Goal: Information Seeking & Learning: Check status

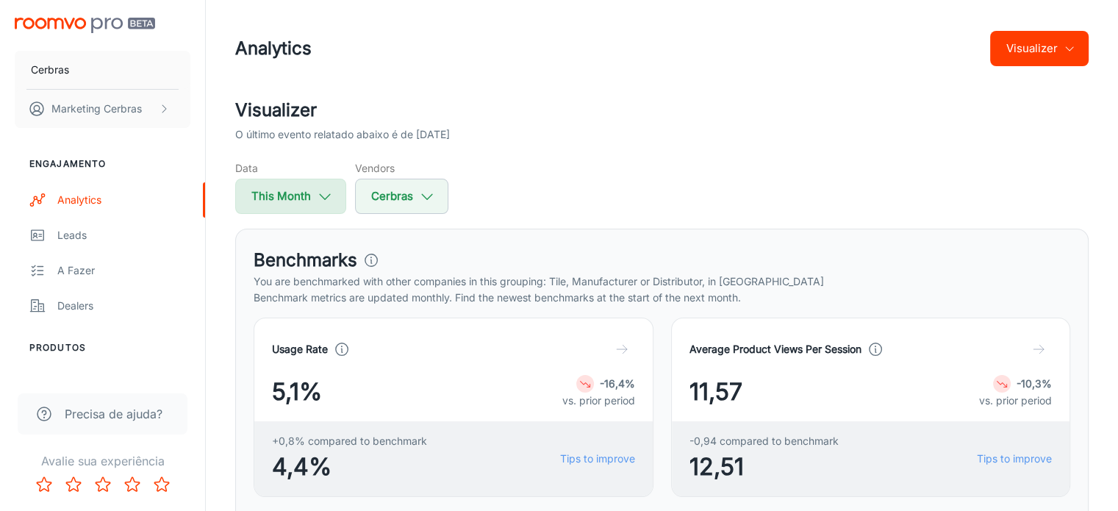
click at [315, 207] on button "This Month" at bounding box center [290, 196] width 111 height 35
select select "8"
select select "2025"
select select "8"
select select "2025"
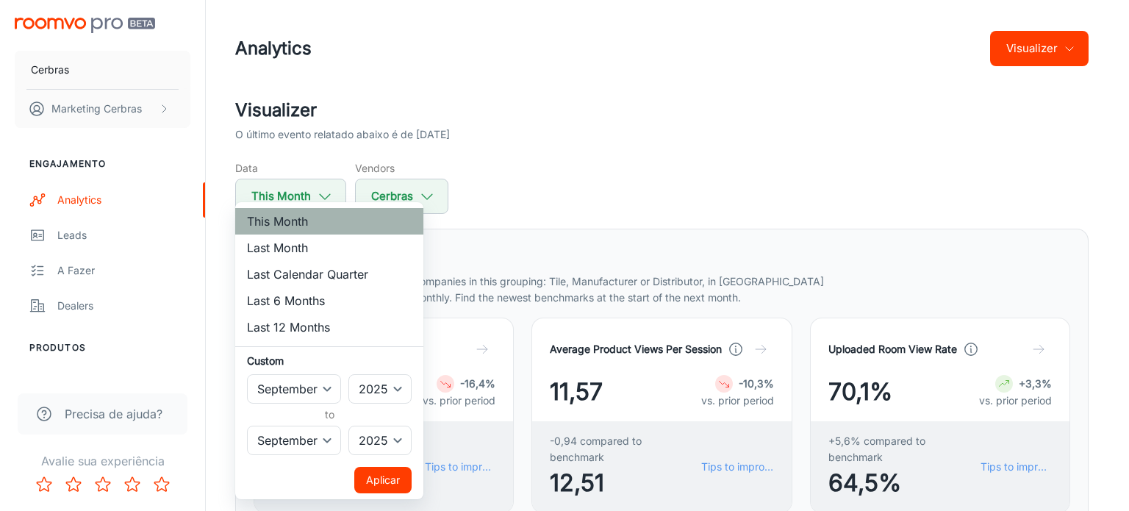
click at [329, 221] on li "This Month" at bounding box center [329, 221] width 188 height 26
drag, startPoint x: 370, startPoint y: 481, endPoint x: 465, endPoint y: 309, distance: 197.1
click at [370, 481] on button "Aplicar" at bounding box center [382, 480] width 57 height 26
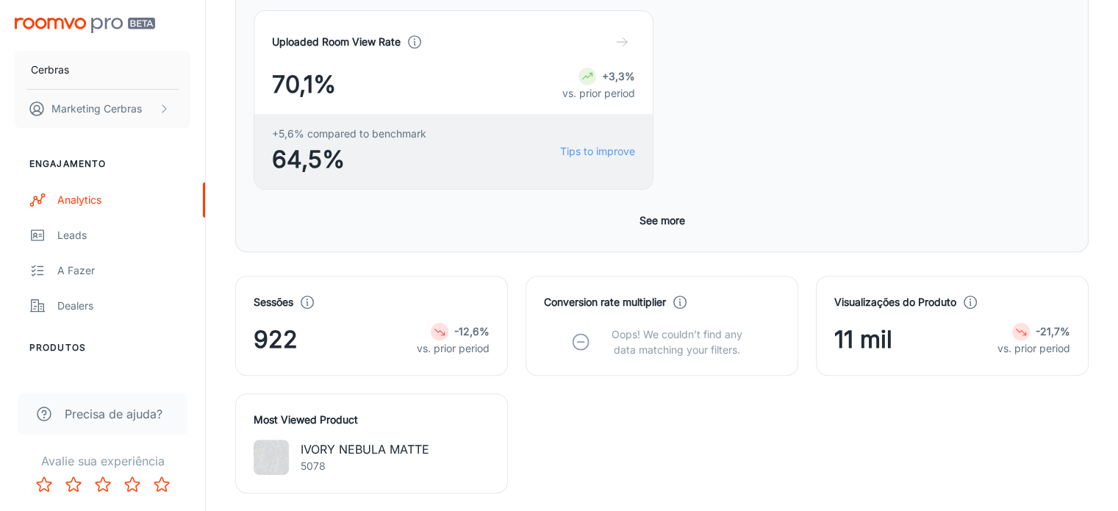
scroll to position [515, 0]
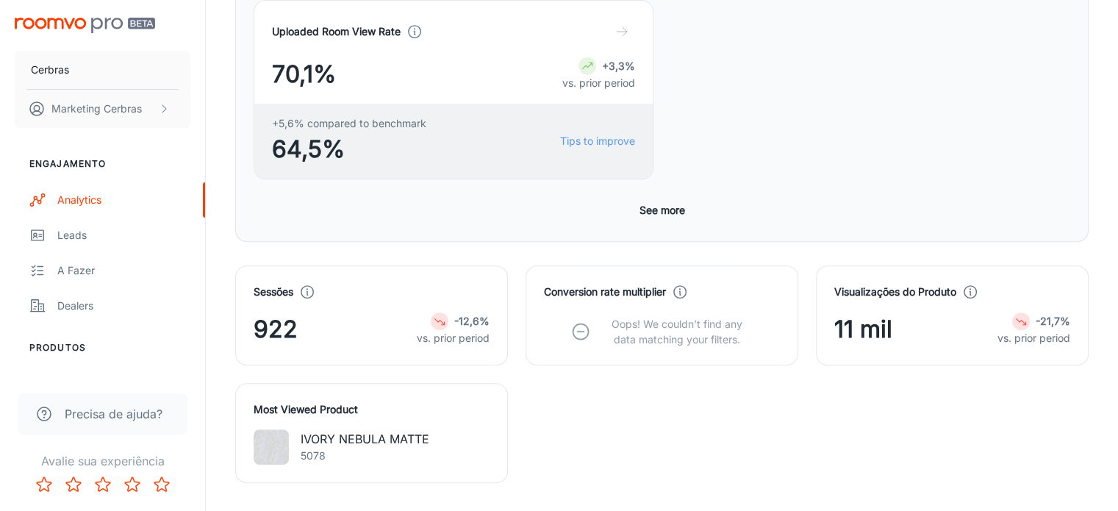
click at [870, 248] on div "Sessões 922 -12,6% vs. prior period Conversion rate multiplier Oops! We couldn’…" at bounding box center [653, 365] width 871 height 235
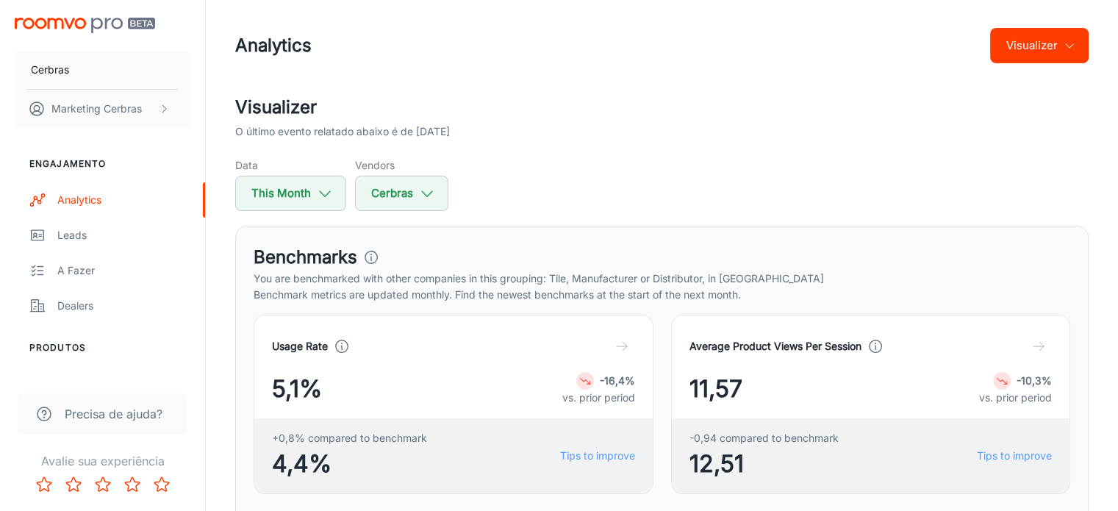
scroll to position [0, 0]
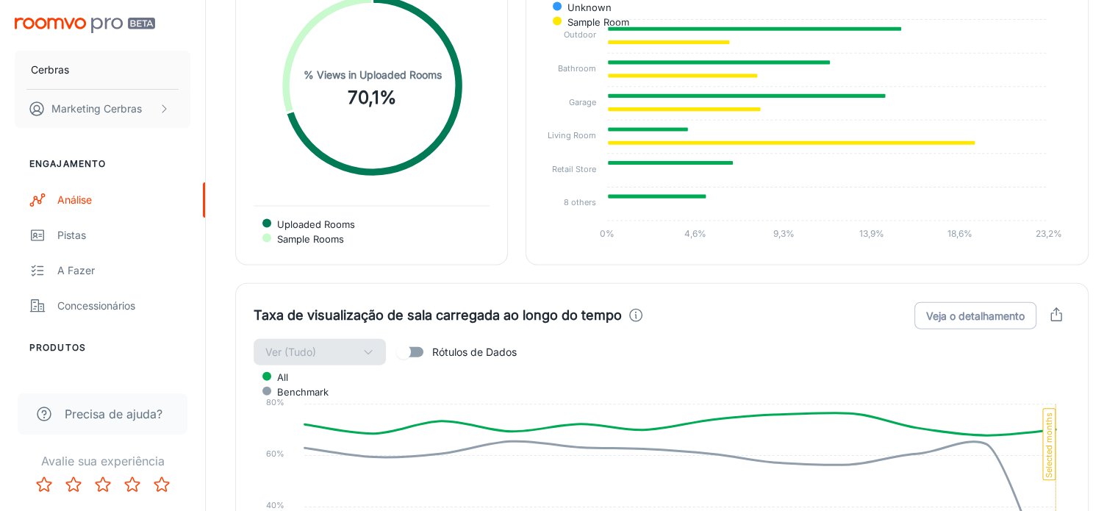
click at [412, 338] on input "Rótulos de Dados" at bounding box center [404, 352] width 84 height 28
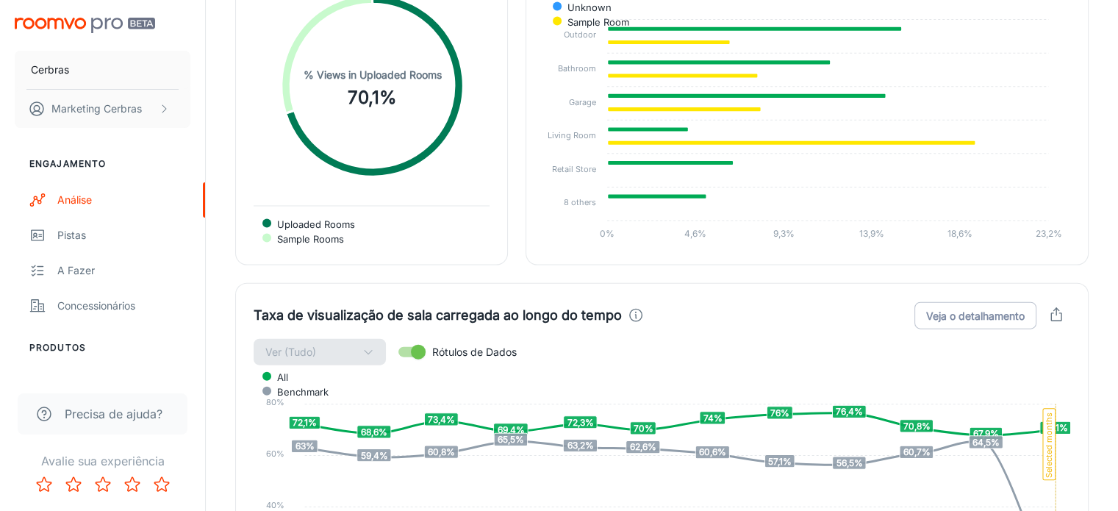
click at [412, 338] on input "Rótulos de Dados" at bounding box center [418, 352] width 84 height 28
checkbox input "false"
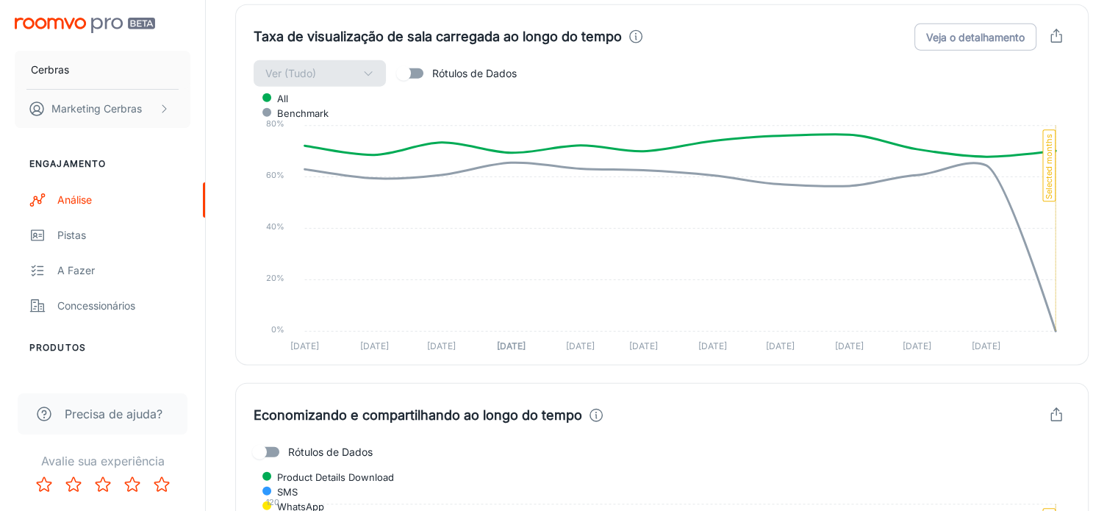
scroll to position [3508, 0]
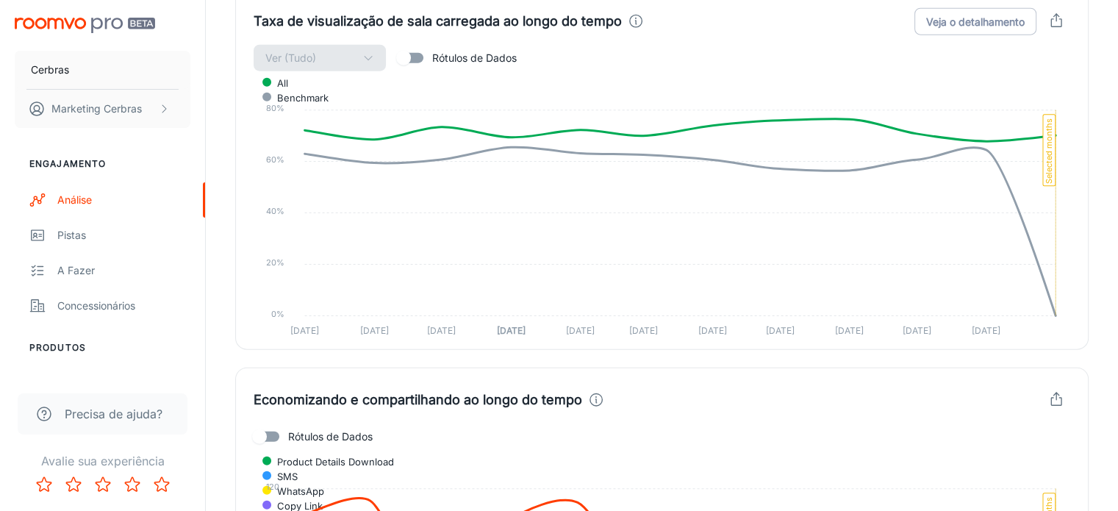
click at [284, 423] on input "Rótulos de Dados" at bounding box center [260, 437] width 84 height 28
click at [279, 423] on input "Rótulos de Dados" at bounding box center [274, 437] width 84 height 28
checkbox input "false"
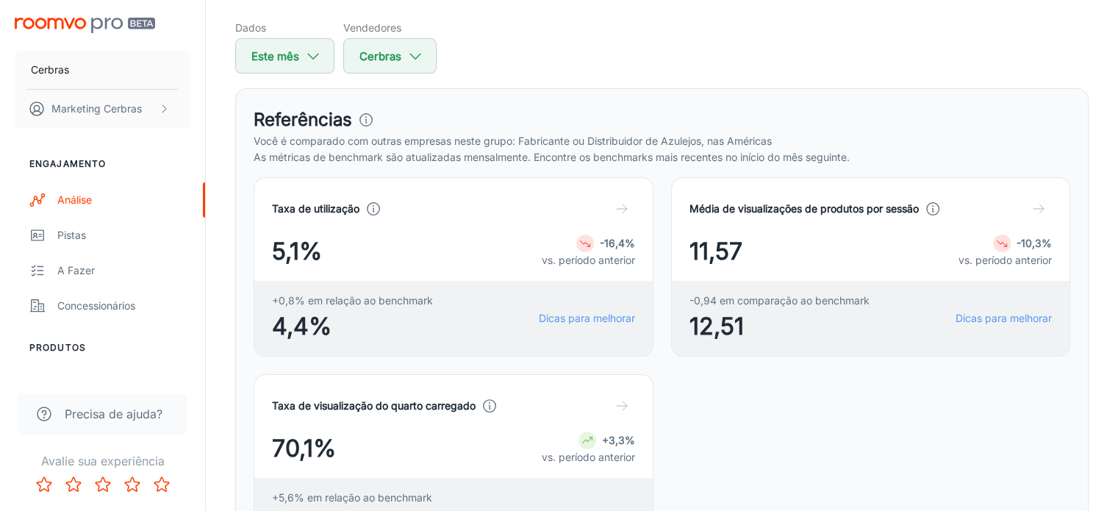
scroll to position [147, 0]
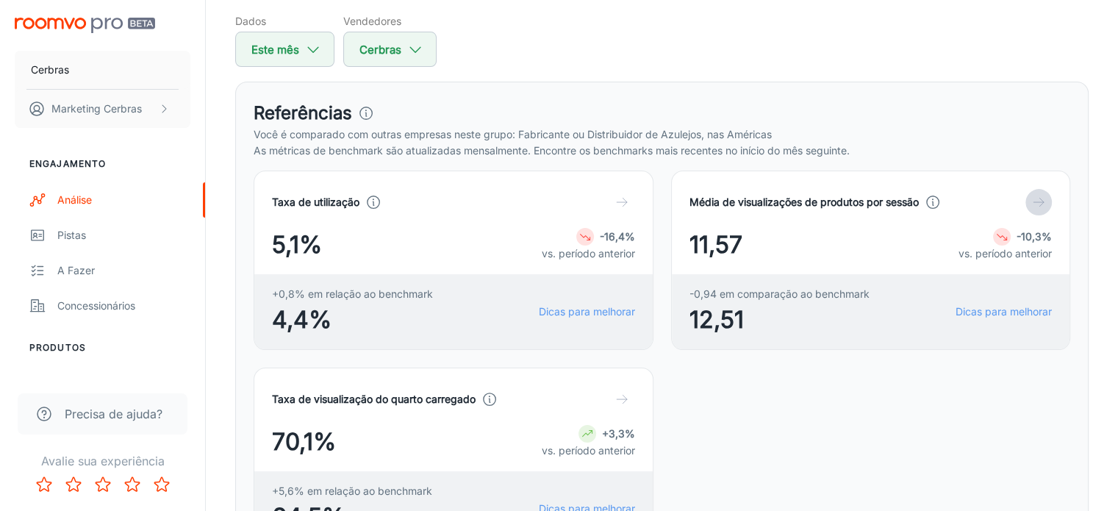
click at [1031, 209] on icon "button" at bounding box center [1038, 202] width 15 height 15
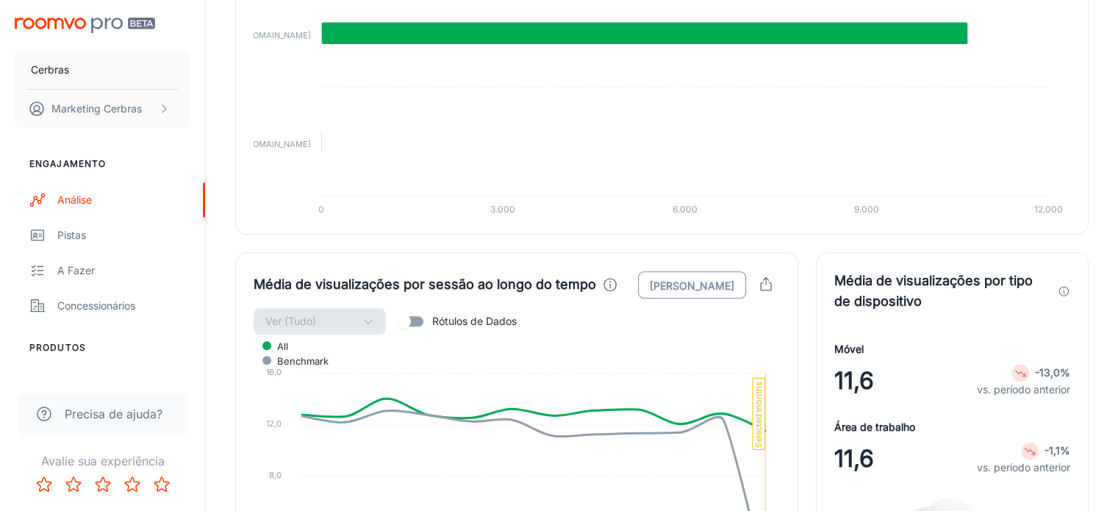
click at [715, 279] on font "[PERSON_NAME]" at bounding box center [692, 285] width 85 height 12
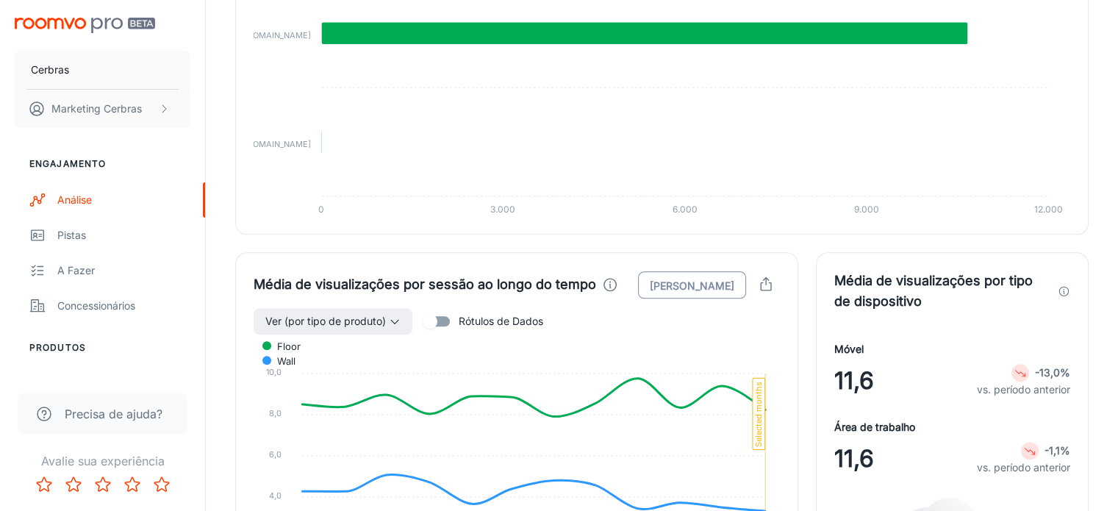
click at [670, 279] on font "[PERSON_NAME]" at bounding box center [692, 285] width 85 height 12
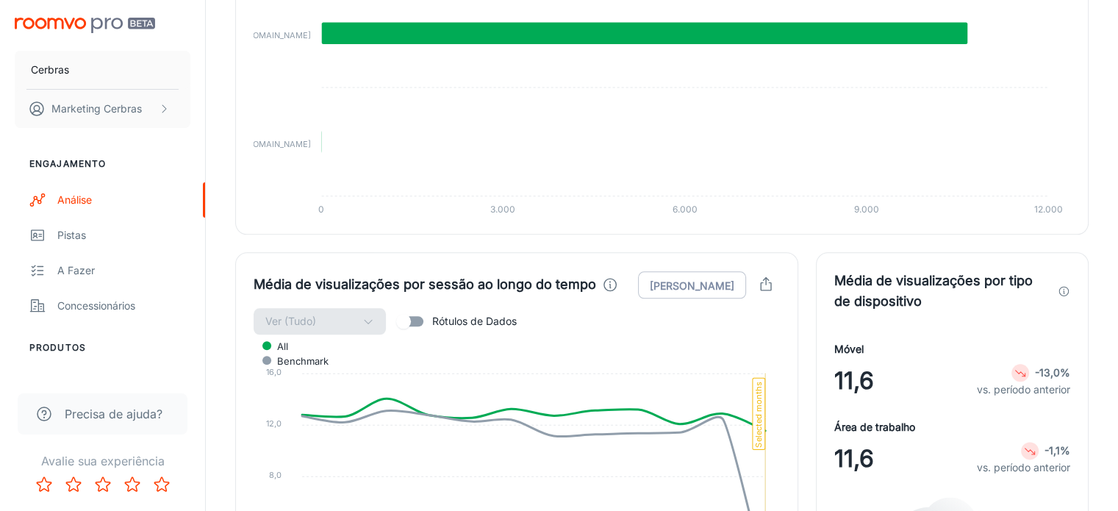
click at [688, 252] on div "Média de visualizações por sessão ao longo do tempo Veja Benchmark Ver (Tudo) R…" at bounding box center [516, 432] width 563 height 361
click at [680, 279] on font "[PERSON_NAME]" at bounding box center [692, 285] width 85 height 12
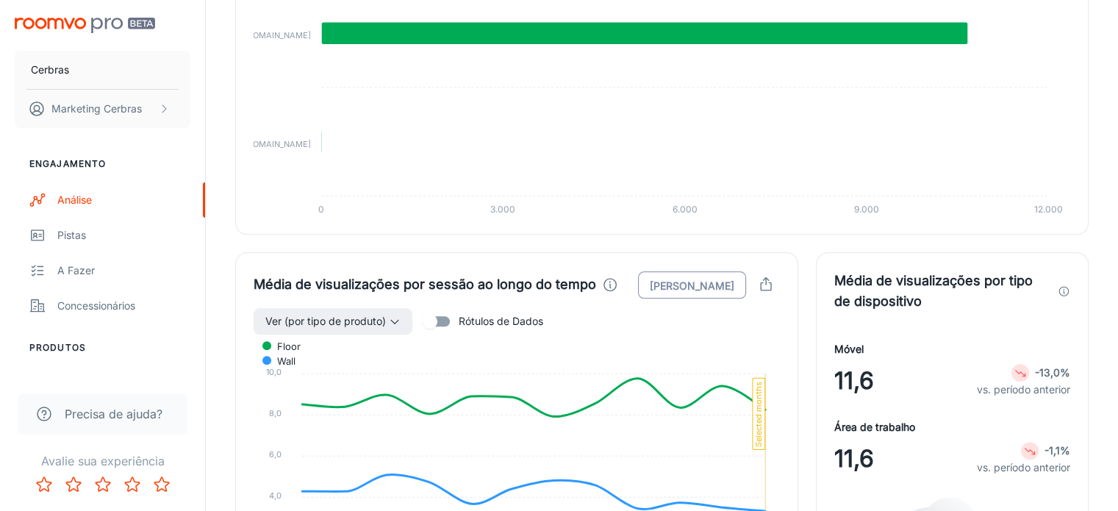
click at [683, 279] on font "[PERSON_NAME]" at bounding box center [692, 285] width 85 height 12
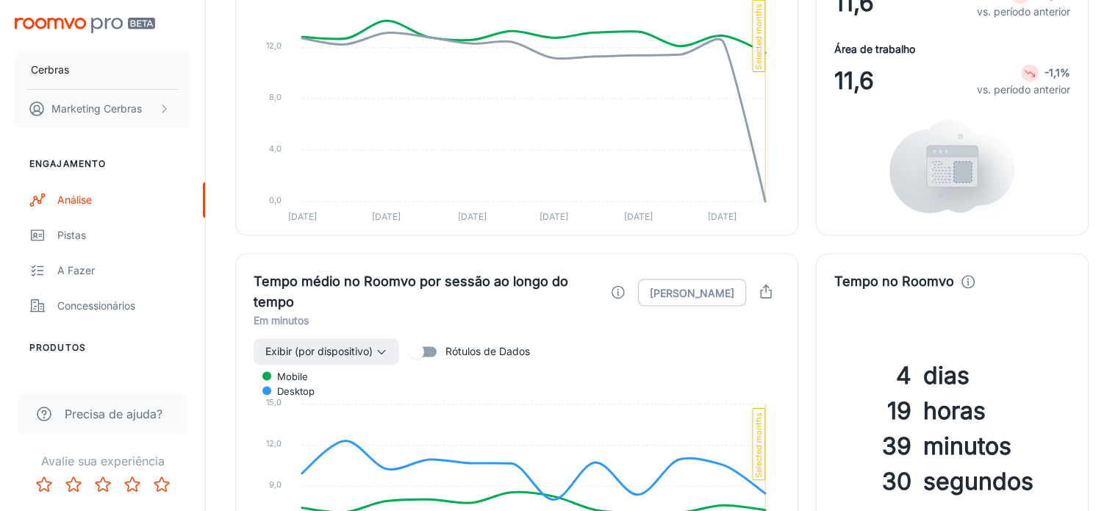
scroll to position [2046, 0]
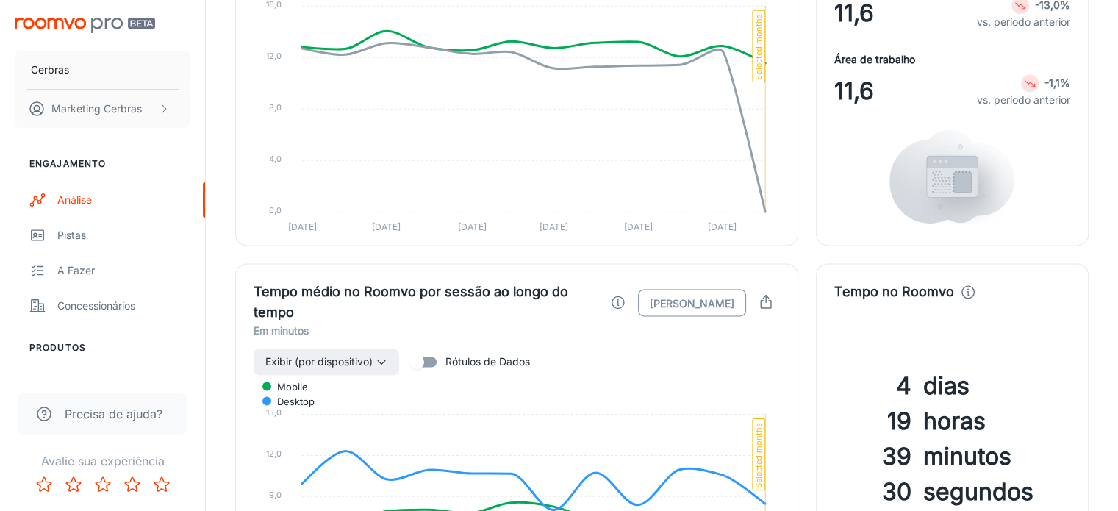
click at [707, 296] on font "[PERSON_NAME]" at bounding box center [692, 302] width 85 height 12
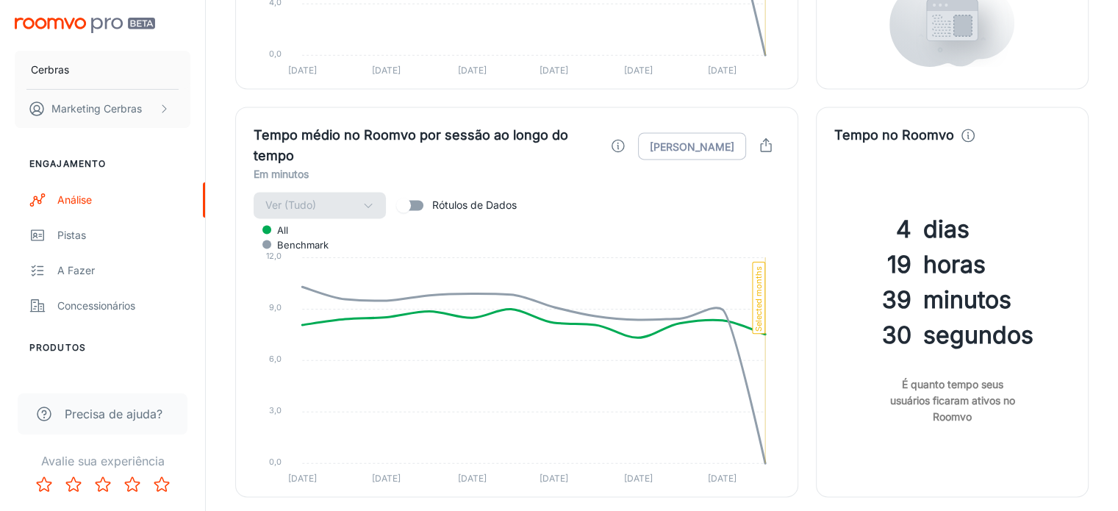
scroll to position [2414, 0]
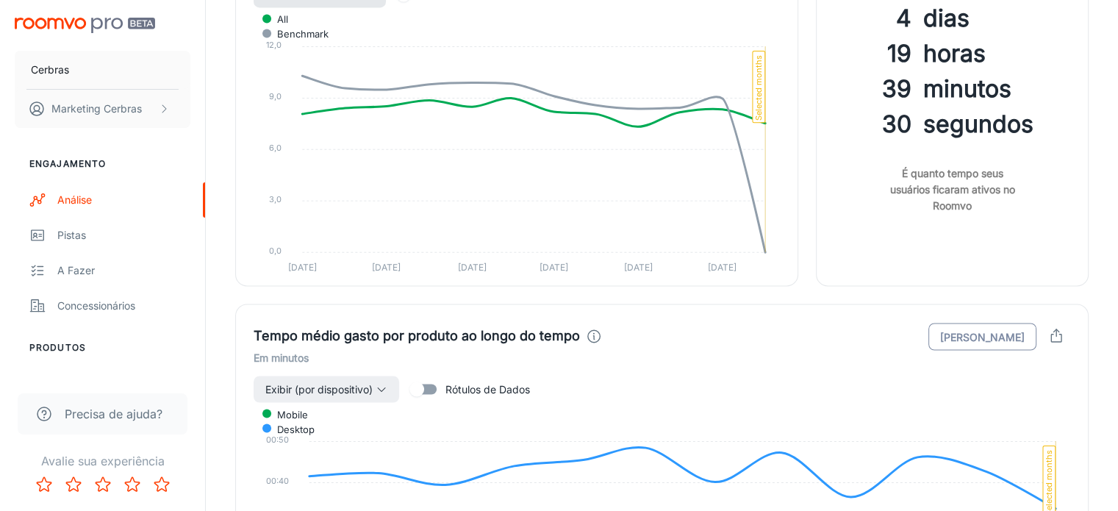
click at [981, 330] on font "[PERSON_NAME]" at bounding box center [982, 336] width 85 height 12
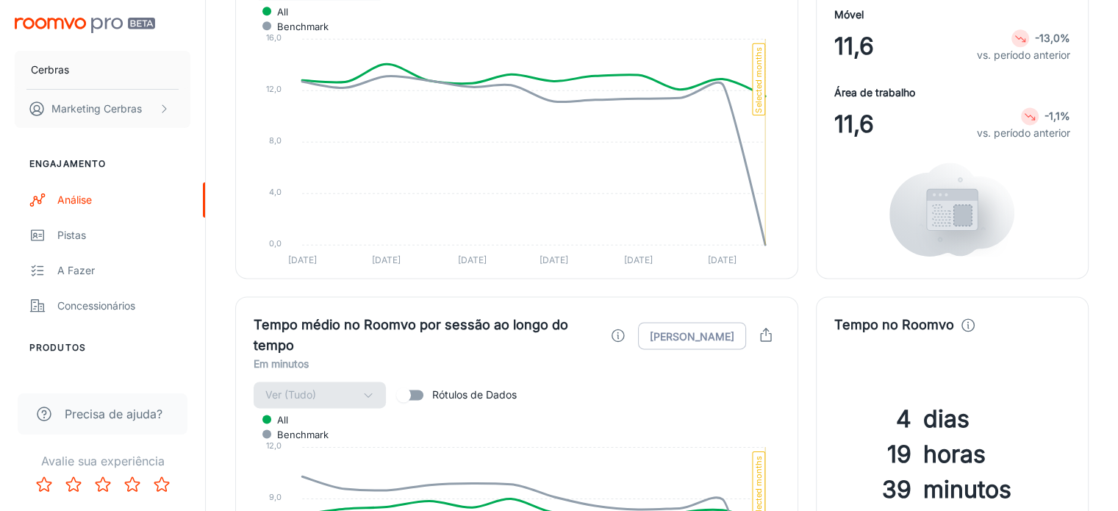
scroll to position [1826, 0]
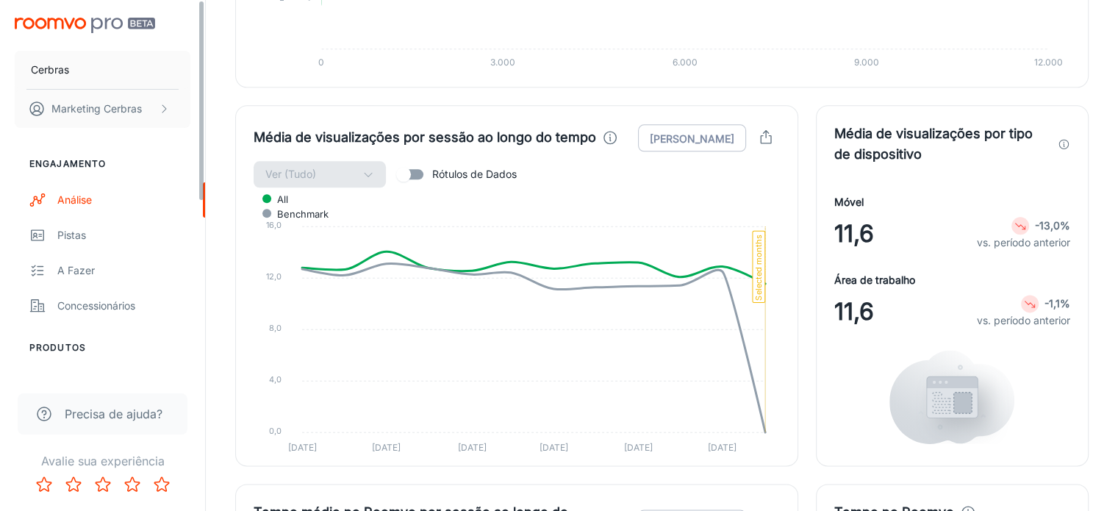
click at [54, 18] on img "conteúdo rolável" at bounding box center [85, 25] width 140 height 15
